Goal: Task Accomplishment & Management: Manage account settings

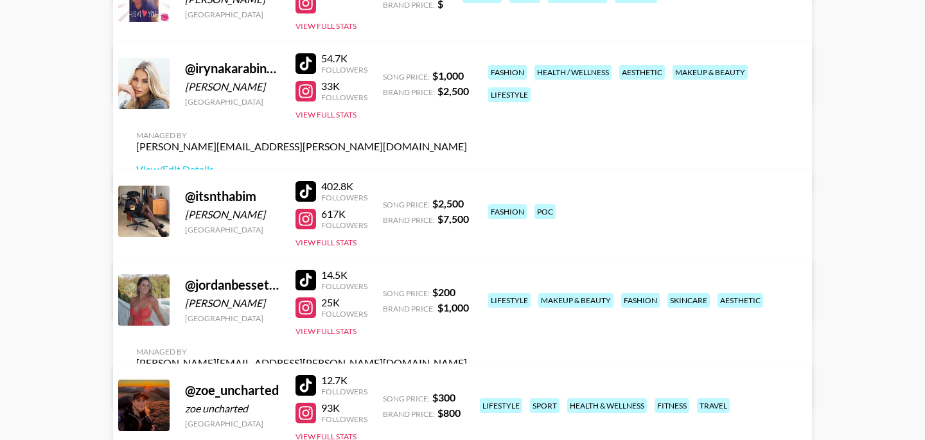
scroll to position [436, 0]
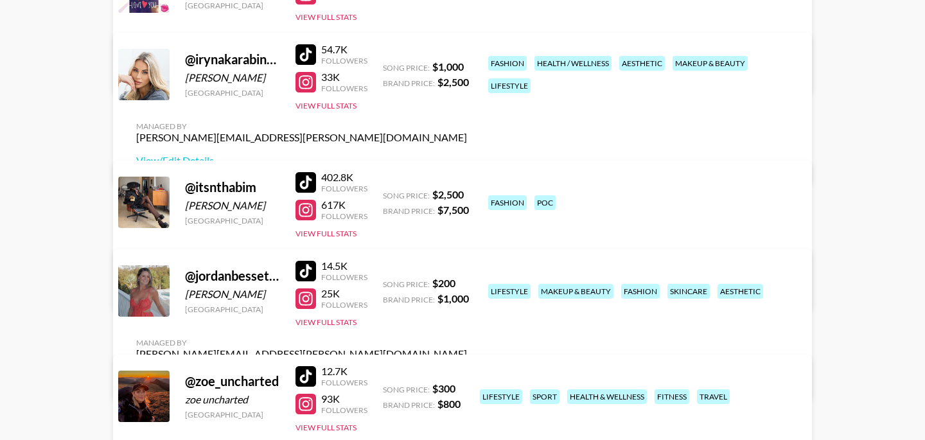
click at [467, 371] on link "View/Edit Details" at bounding box center [301, 377] width 331 height 13
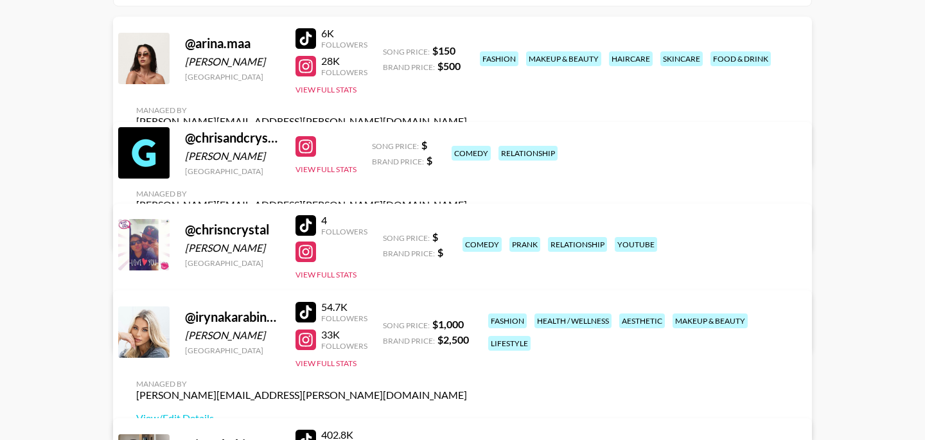
scroll to position [179, 0]
click at [467, 221] on link "View/Edit Details" at bounding box center [301, 227] width 331 height 13
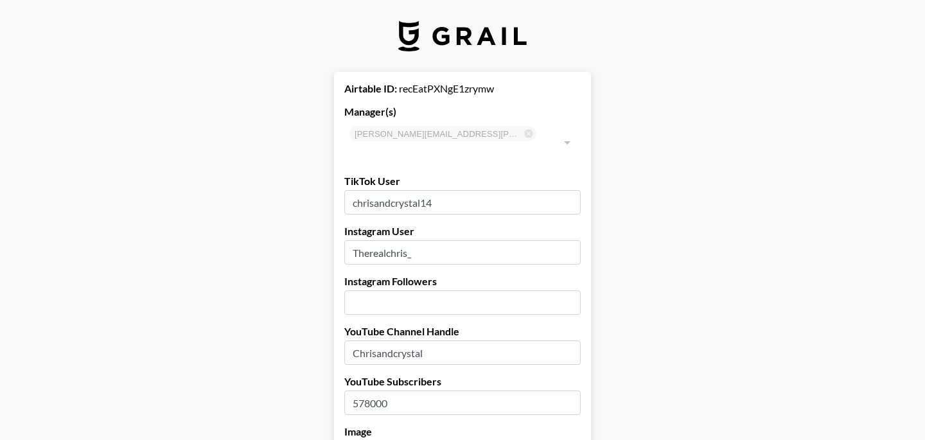
select select "USD"
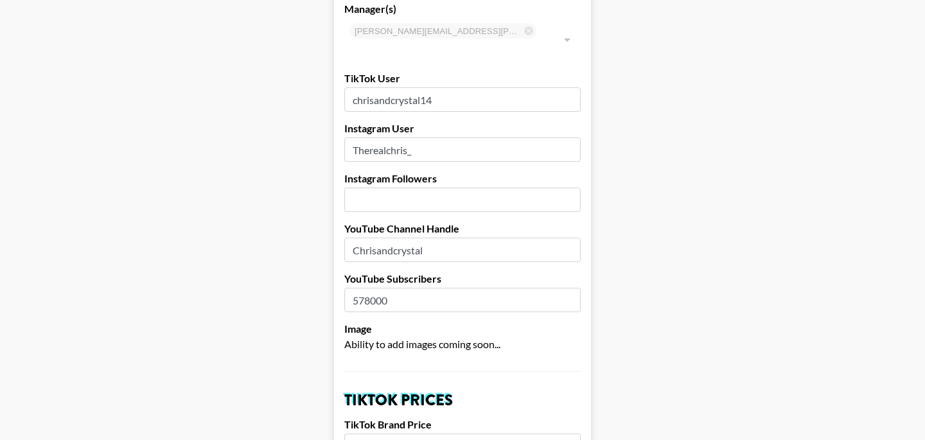
scroll to position [102, 0]
drag, startPoint x: 432, startPoint y: 130, endPoint x: 299, endPoint y: 129, distance: 132.4
paste input "[URL][DOMAIN_NAME]"
type input "[URL][DOMAIN_NAME]"
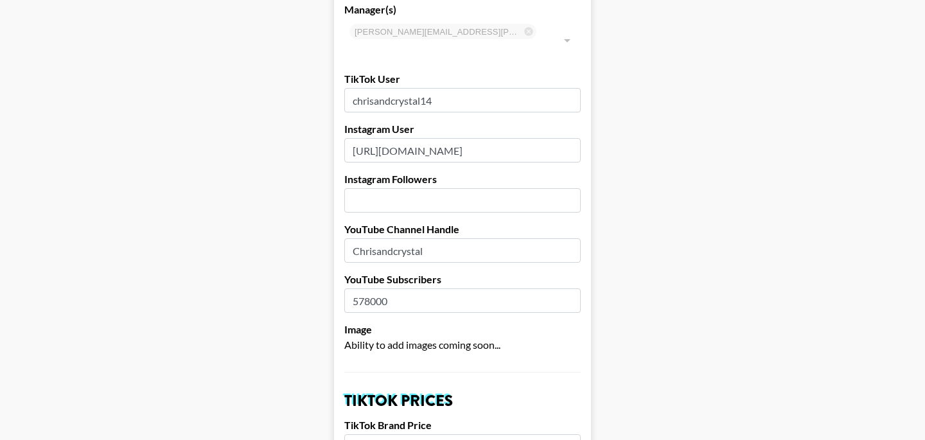
drag, startPoint x: 490, startPoint y: 83, endPoint x: 323, endPoint y: 69, distance: 167.0
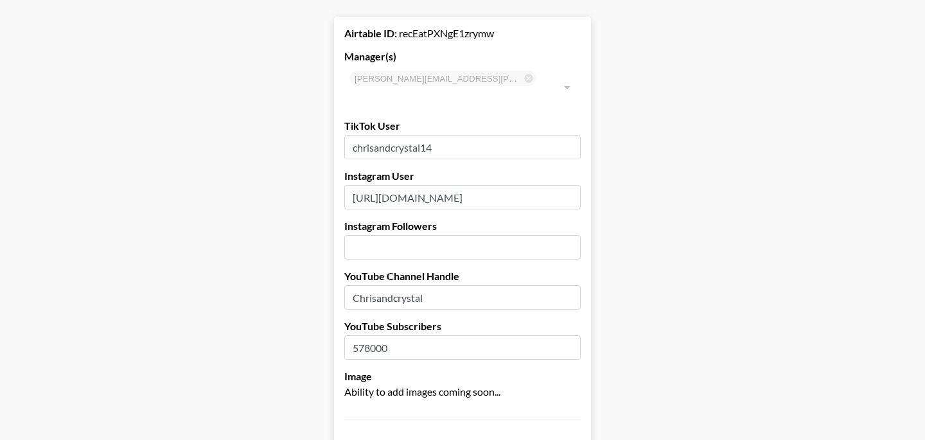
scroll to position [56, 0]
paste input "https://www.tiktok.com/@chrisncrystal14?_t=zt-8zovgt6qkqr&_r=1"
type input "https://www.tiktok.com/@chrisncrystal14?_t=zt-8zovgt6qkqr&_r=1"
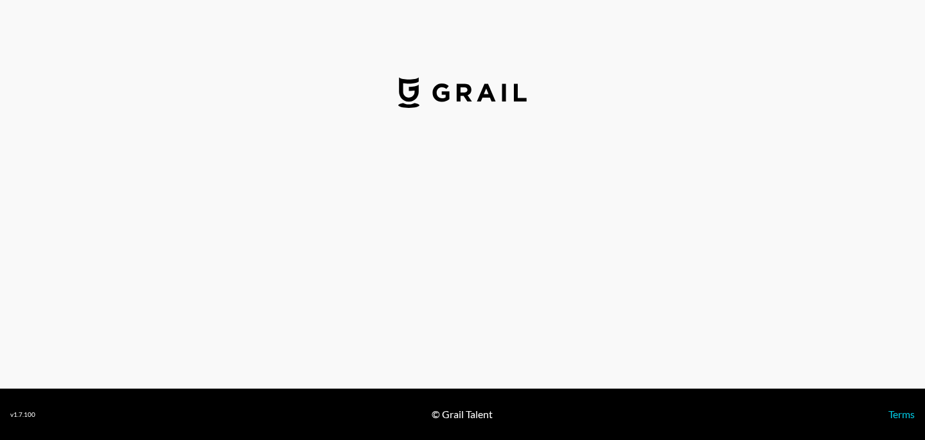
select select "USD"
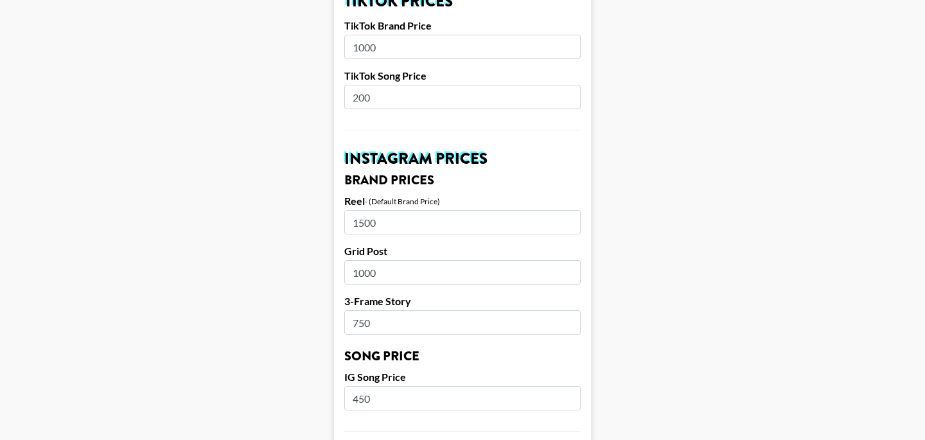
scroll to position [679, 0]
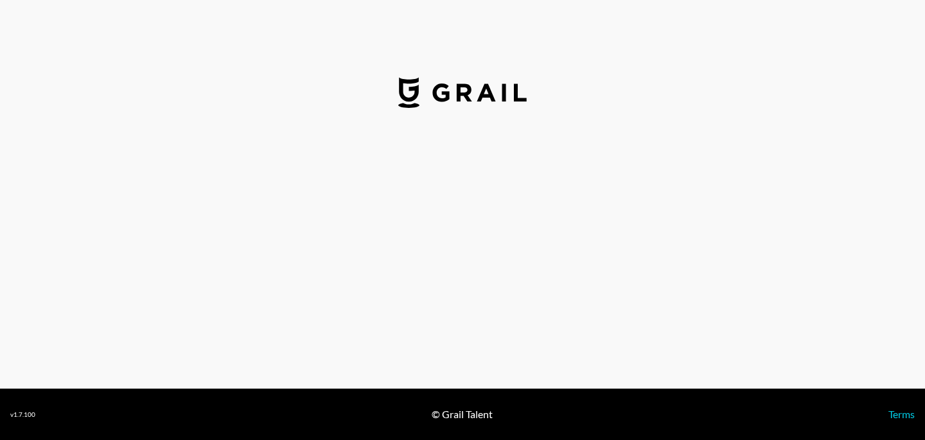
select select "USD"
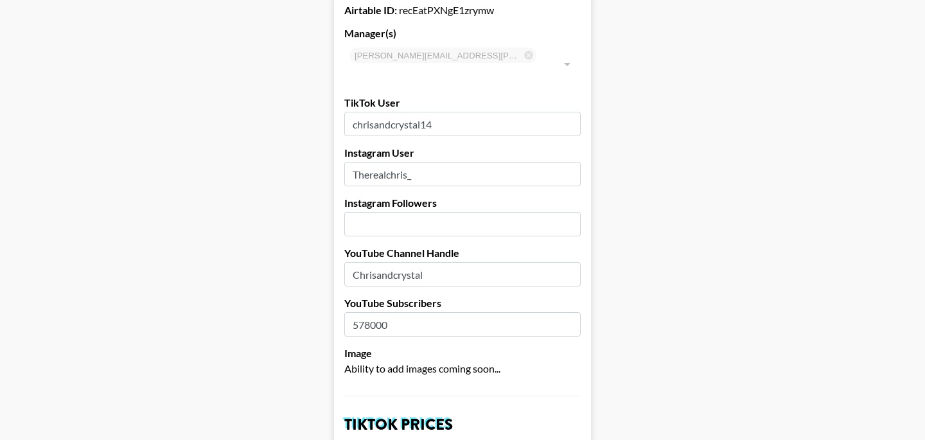
scroll to position [80, 0]
click at [411, 211] on input "number" at bounding box center [462, 223] width 236 height 24
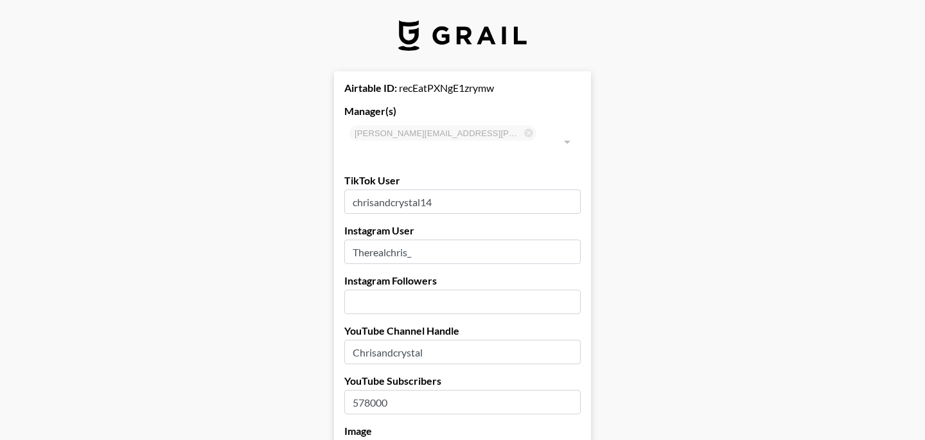
scroll to position [0, 0]
select select "USD"
click at [388, 290] on input "number" at bounding box center [462, 302] width 236 height 24
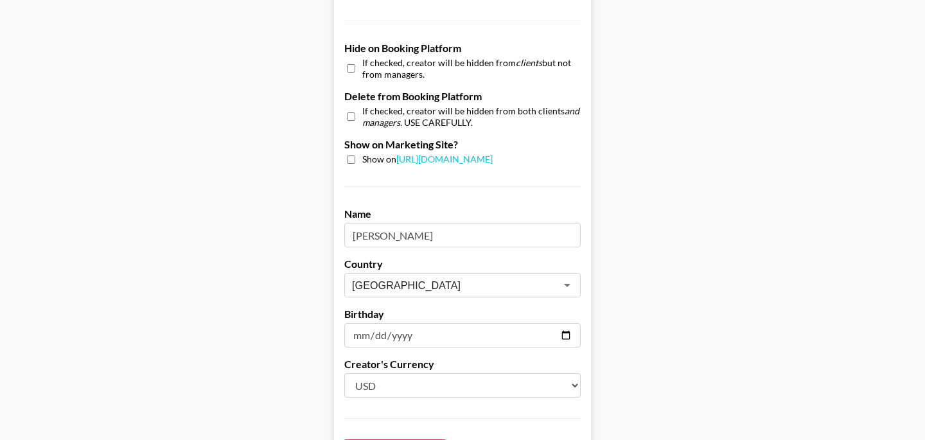
scroll to position [1260, 0]
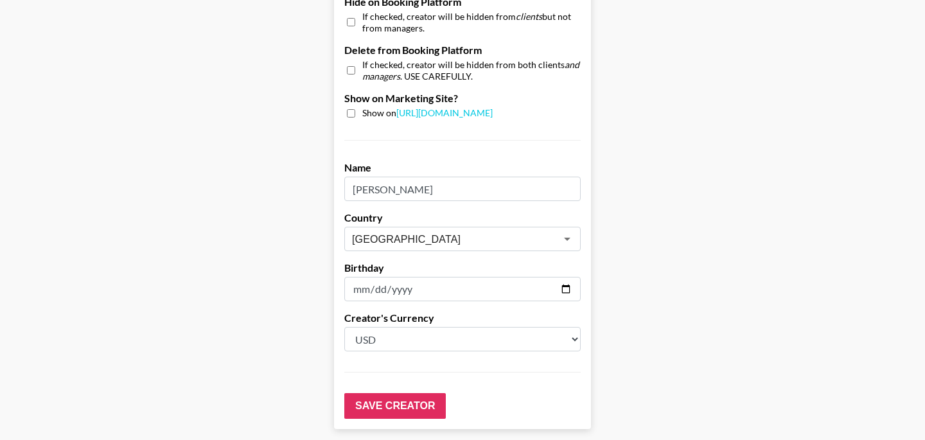
type input "288"
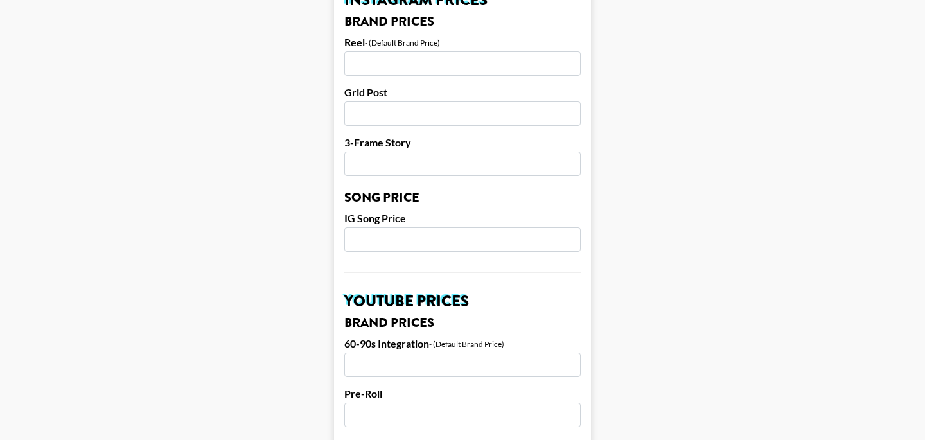
scroll to position [0, 0]
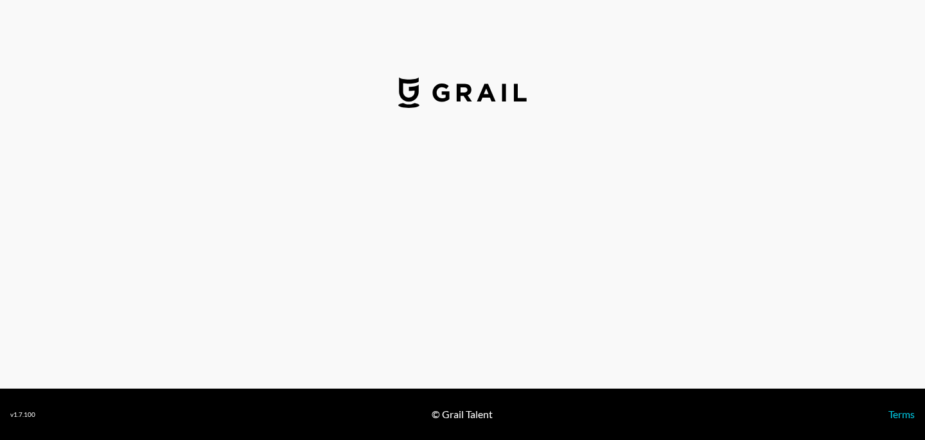
select select "USD"
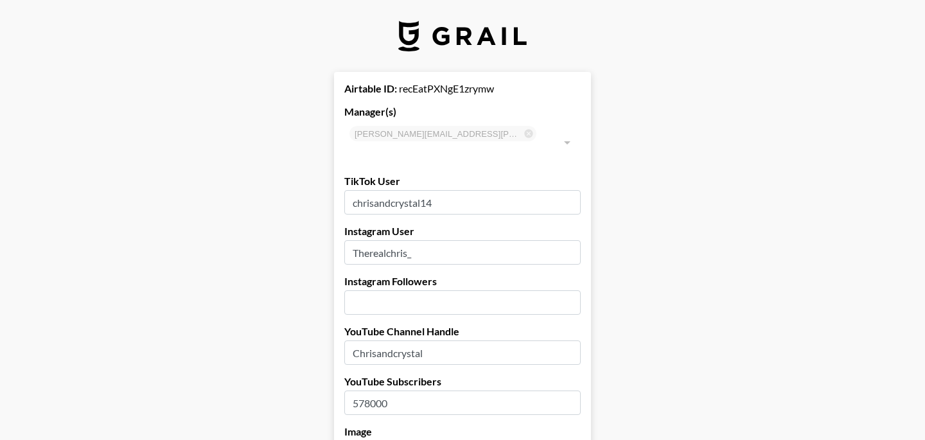
click at [466, 290] on input "number" at bounding box center [462, 302] width 236 height 24
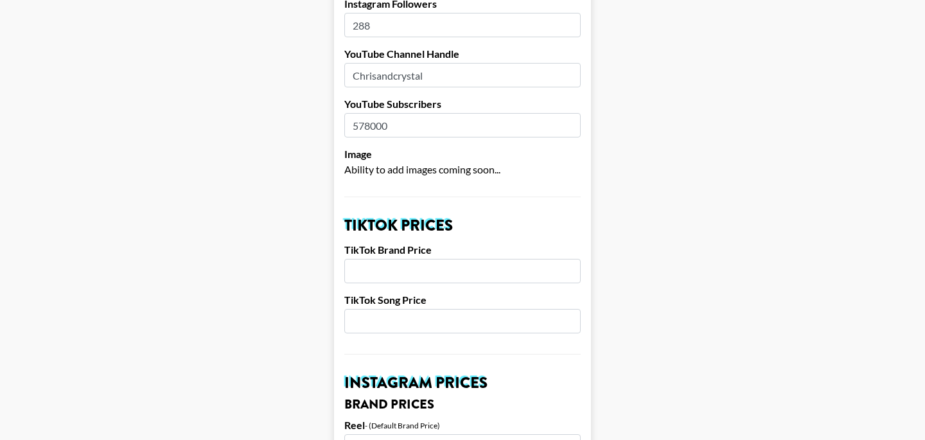
scroll to position [285, 0]
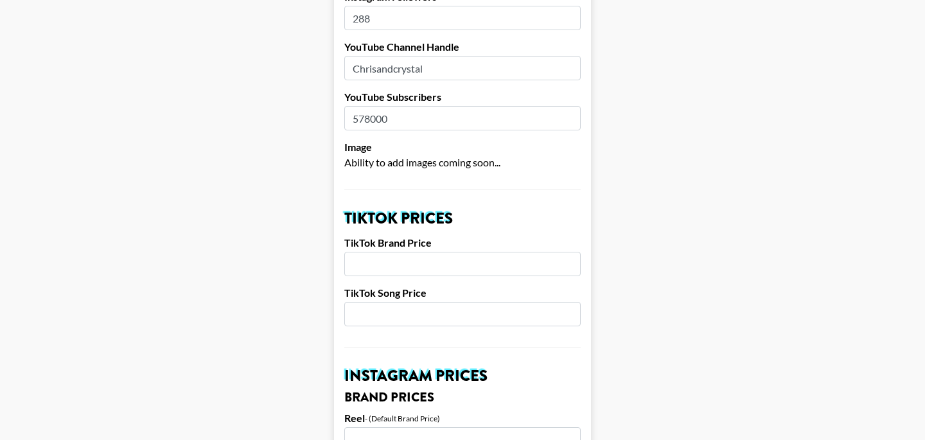
click at [425, 252] on input "number" at bounding box center [462, 264] width 236 height 24
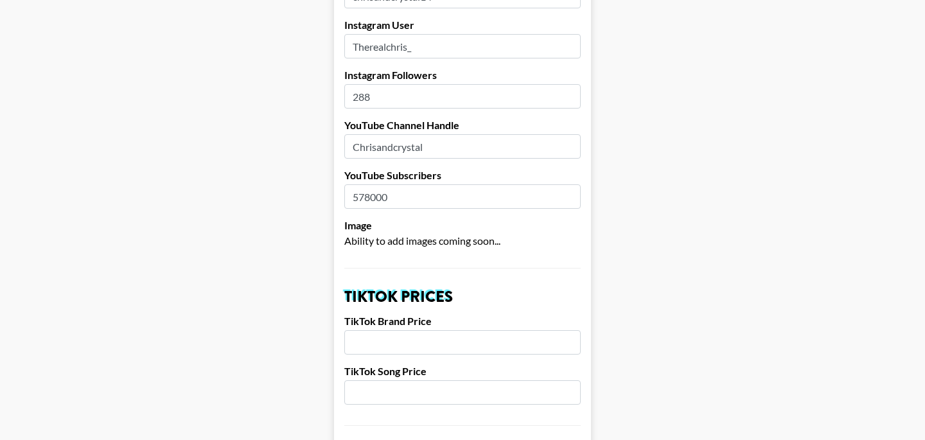
scroll to position [208, 0]
click at [388, 86] on input "288" at bounding box center [462, 95] width 236 height 24
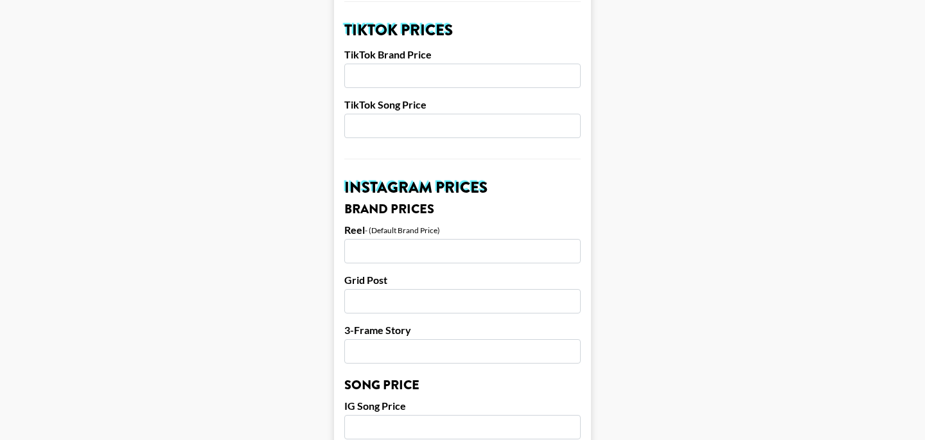
scroll to position [480, 0]
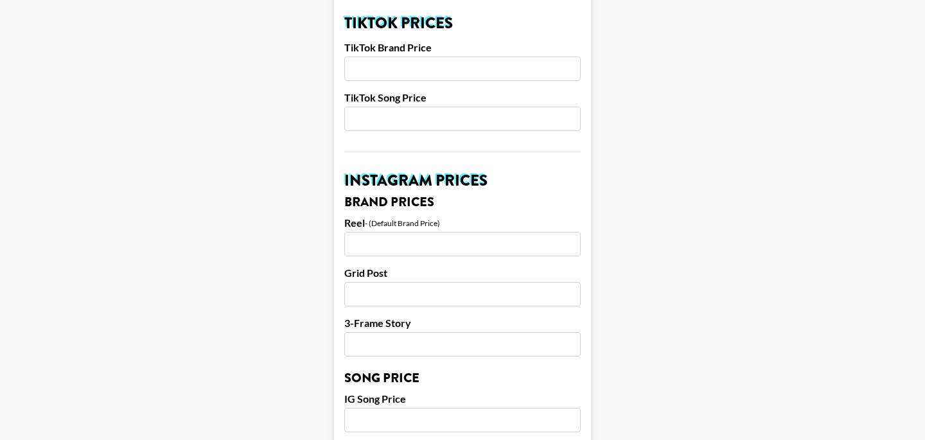
type input "288000"
click at [430, 232] on input "number" at bounding box center [462, 244] width 236 height 24
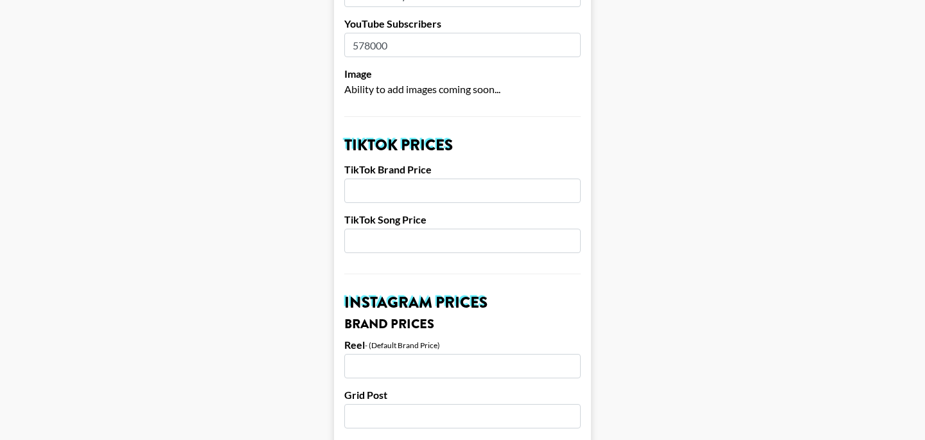
scroll to position [352, 0]
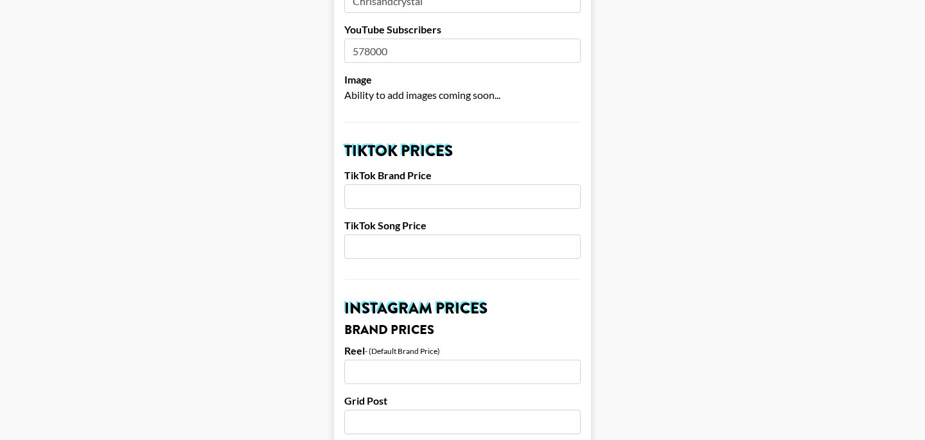
click at [373, 360] on input "number" at bounding box center [462, 372] width 236 height 24
type input "5000"
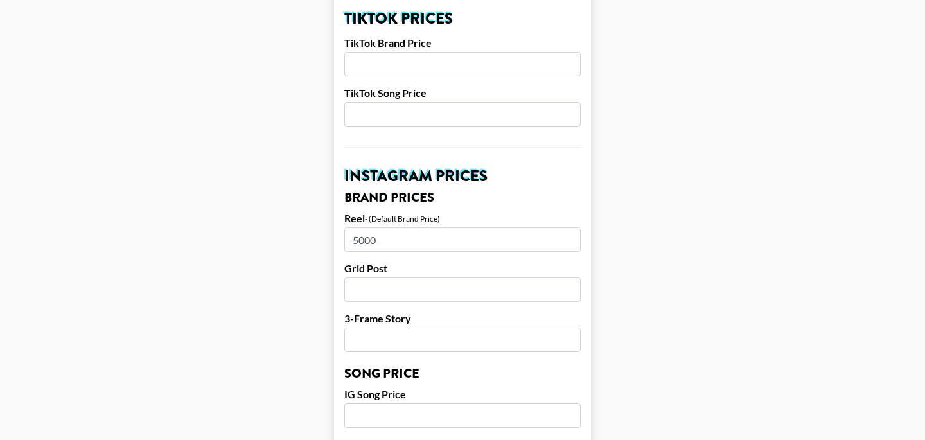
scroll to position [492, 0]
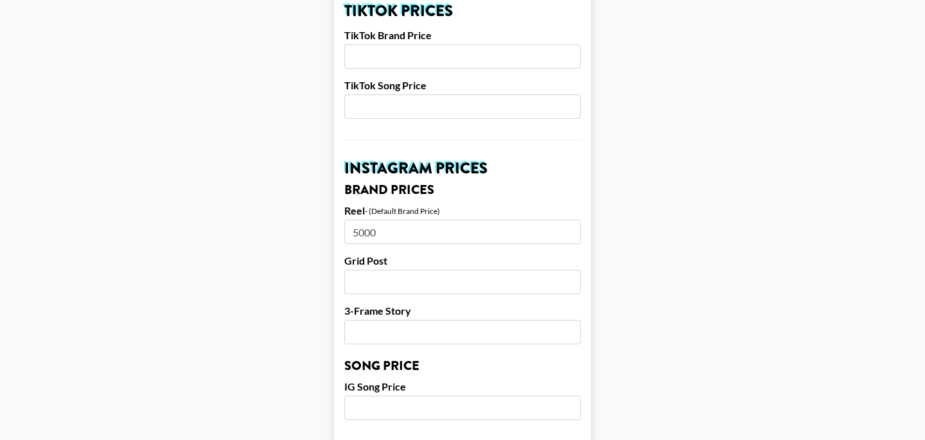
click at [364, 270] on input "number" at bounding box center [462, 282] width 236 height 24
type input "4000"
click at [397, 320] on input "number" at bounding box center [462, 332] width 236 height 24
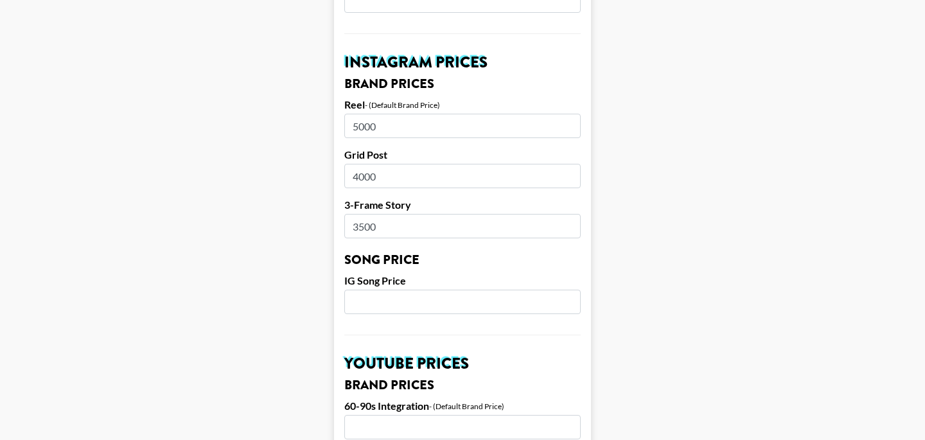
scroll to position [615, 0]
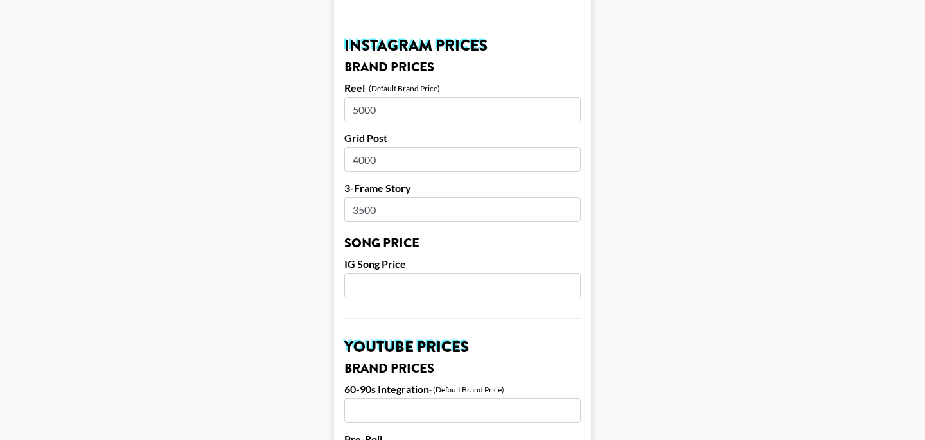
type input "3500"
click at [385, 273] on input "number" at bounding box center [462, 285] width 236 height 24
type input "300"
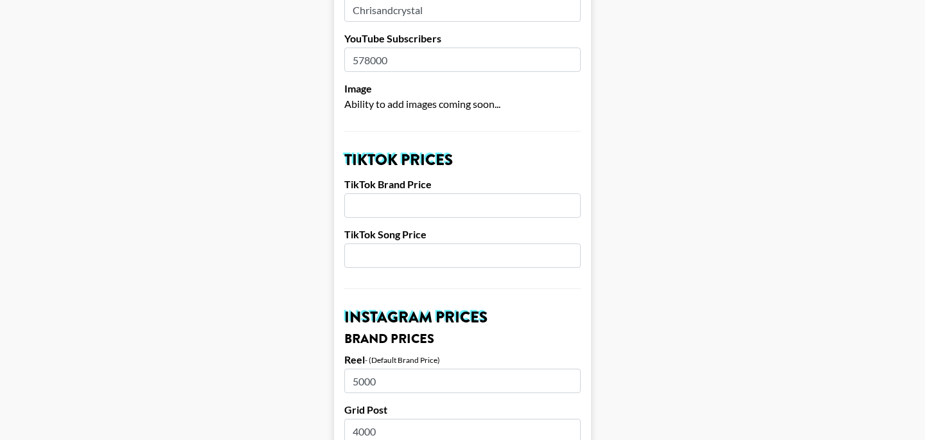
scroll to position [344, 0]
click at [395, 193] on input "number" at bounding box center [462, 205] width 236 height 24
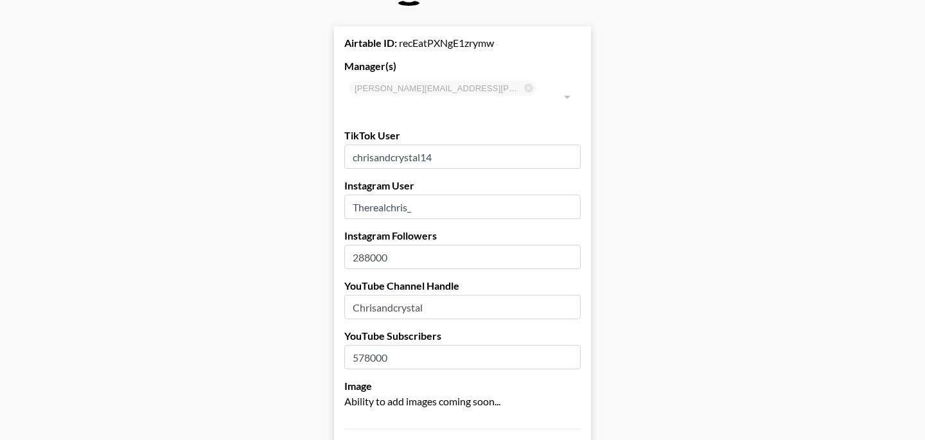
scroll to position [47, 0]
